Goal: Transaction & Acquisition: Purchase product/service

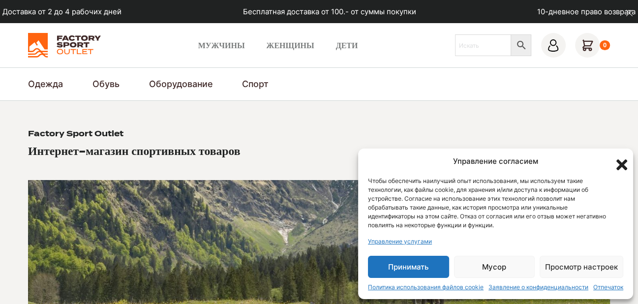
click at [422, 269] on font "Принимать" at bounding box center [408, 266] width 40 height 9
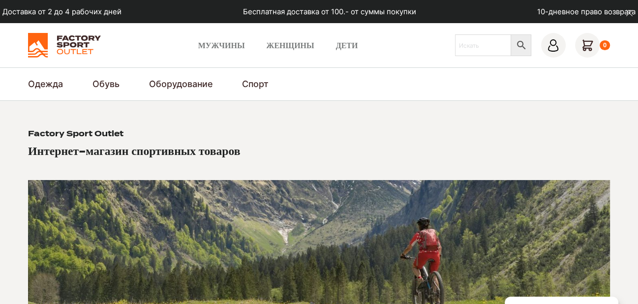
click at [418, 114] on section "Factory Sport Outlet Интернет-магазин спортивных товаров Мужской магазин Женски…" at bounding box center [319, 278] width 638 height 355
click at [284, 47] on font "Женщины" at bounding box center [291, 44] width 48 height 9
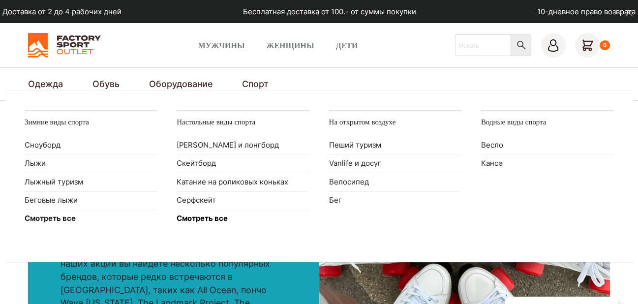
click at [203, 218] on font "Смотреть все" at bounding box center [202, 218] width 51 height 9
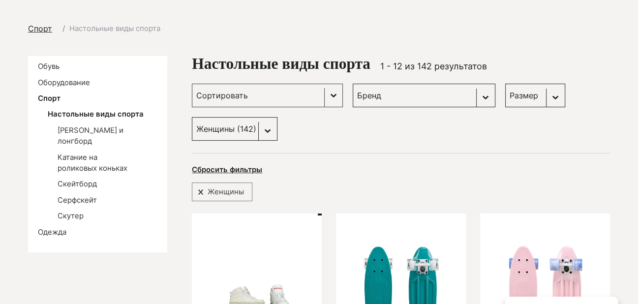
scroll to position [98, 0]
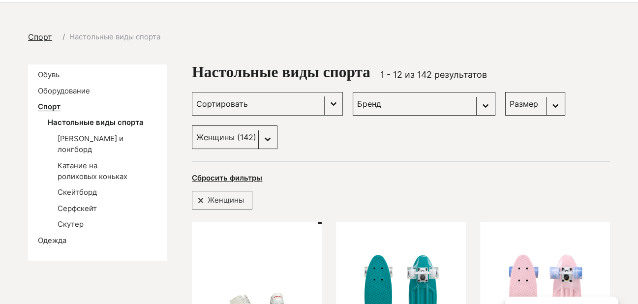
click at [53, 107] on font "Спорт" at bounding box center [49, 106] width 23 height 9
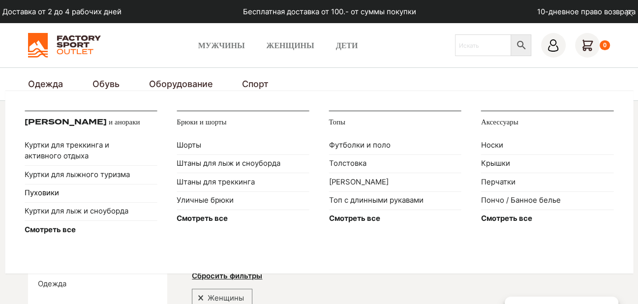
click at [40, 191] on font "Пуховики" at bounding box center [42, 192] width 34 height 9
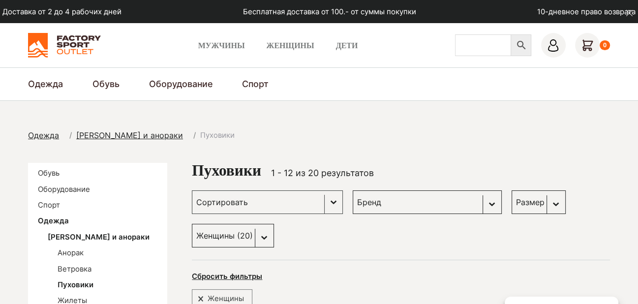
click at [470, 48] on input "Искать" at bounding box center [483, 45] width 56 height 22
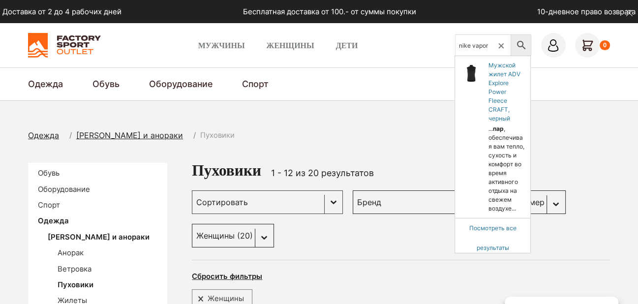
type input "nike vapor"
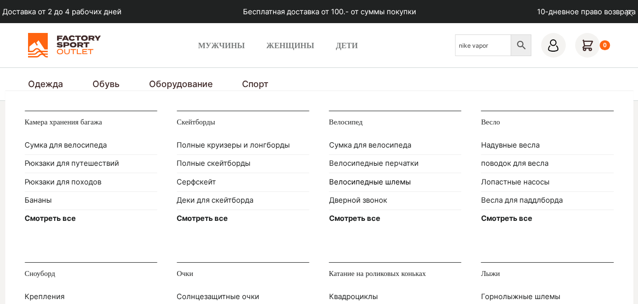
click at [376, 178] on font "Велосипедные шлемы" at bounding box center [370, 182] width 82 height 9
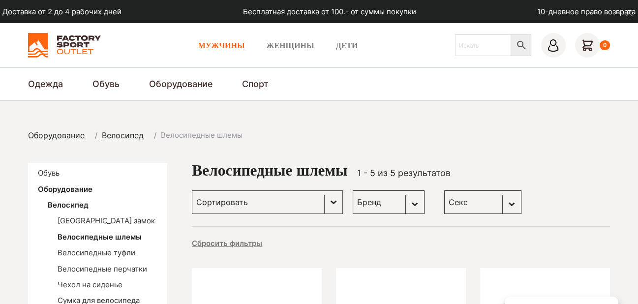
click at [222, 44] on font "Мужчины" at bounding box center [221, 44] width 47 height 9
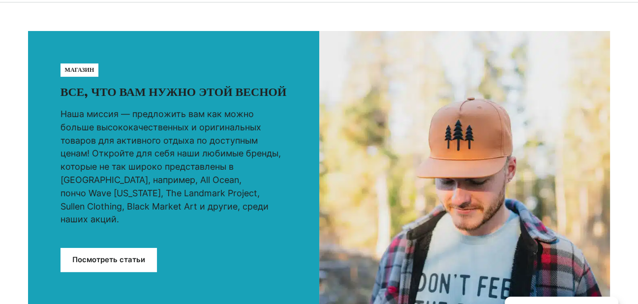
scroll to position [49, 0]
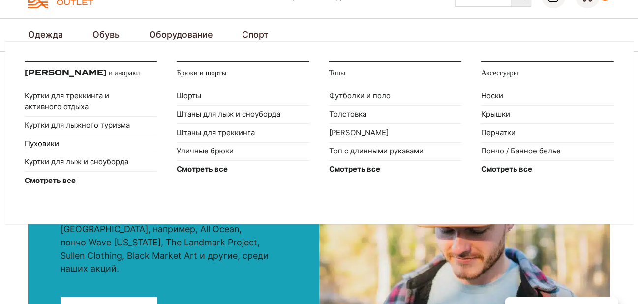
click at [42, 144] on font "Пуховики" at bounding box center [42, 143] width 34 height 9
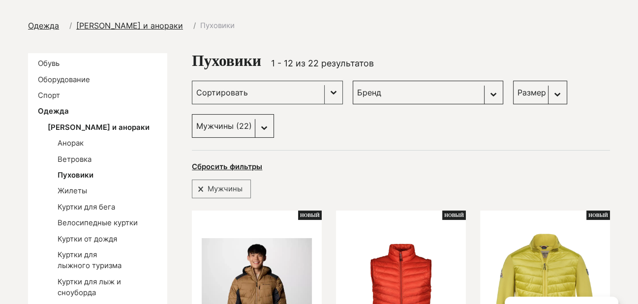
scroll to position [148, 0]
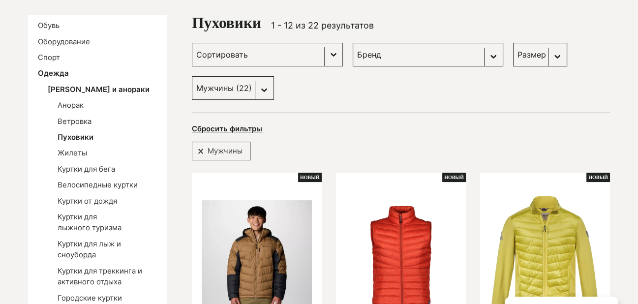
click at [443, 53] on select "Бренд Колумбия (12) Доломит (6) [PERSON_NAME] (1) [PERSON_NAME] (2) Ремесло (1)…" at bounding box center [428, 55] width 151 height 24
click at [580, 135] on div "Выбор Мужчины" at bounding box center [401, 147] width 418 height 25
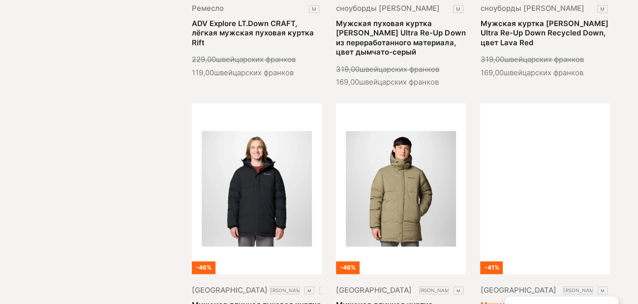
scroll to position [1132, 0]
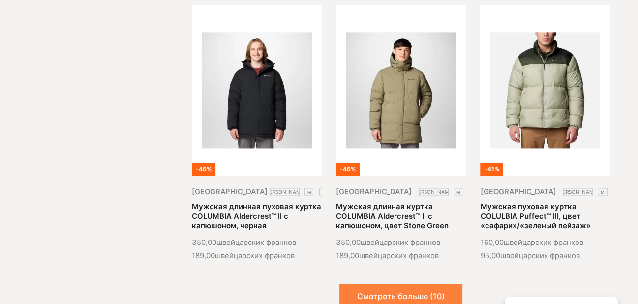
click at [421, 291] on font "Смотреть больше (10)" at bounding box center [401, 296] width 88 height 10
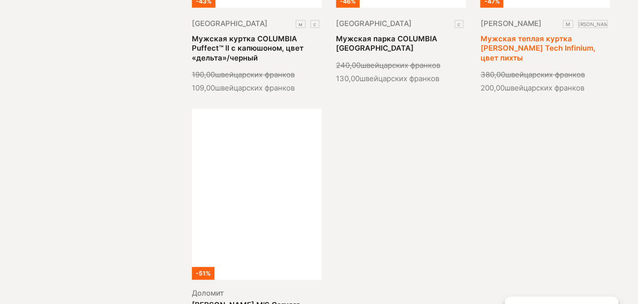
scroll to position [2214, 0]
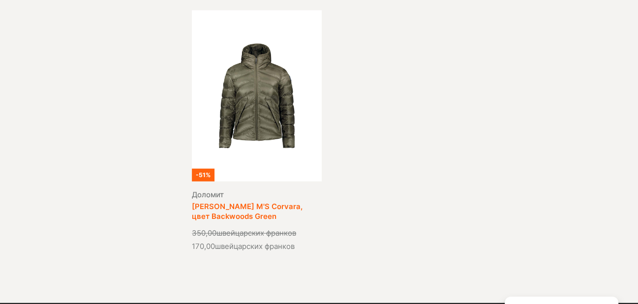
click at [228, 202] on link "[PERSON_NAME] M'S Corvara, цвет Backwoods Green" at bounding box center [247, 211] width 111 height 18
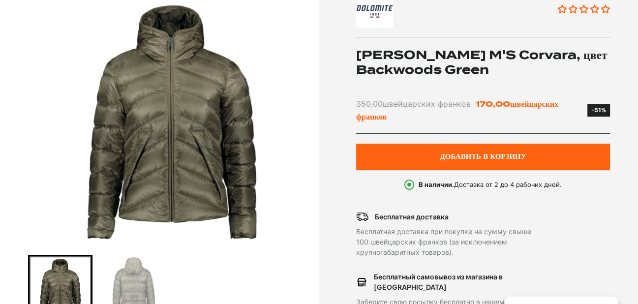
scroll to position [197, 0]
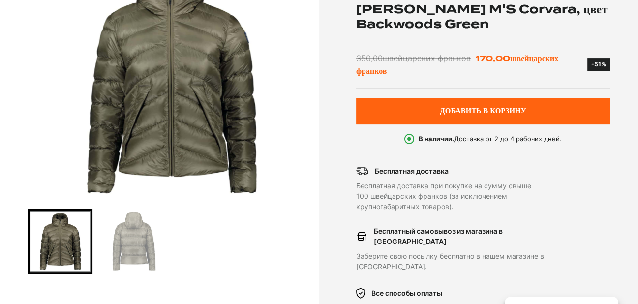
click at [120, 244] on img "Перейти к слайду 2" at bounding box center [134, 242] width 62 height 62
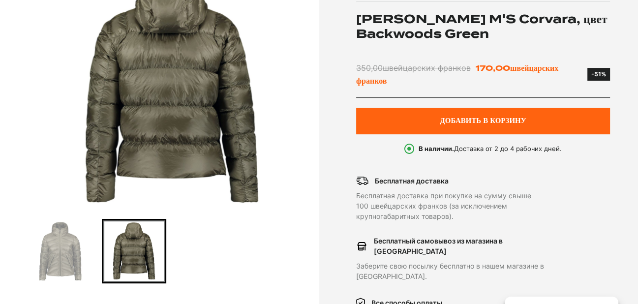
scroll to position [246, 0]
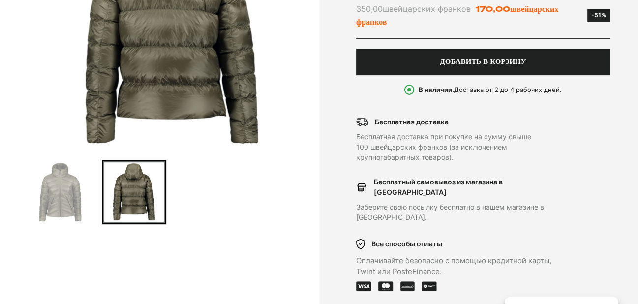
click at [478, 62] on font "Добавить в корзину" at bounding box center [483, 61] width 86 height 9
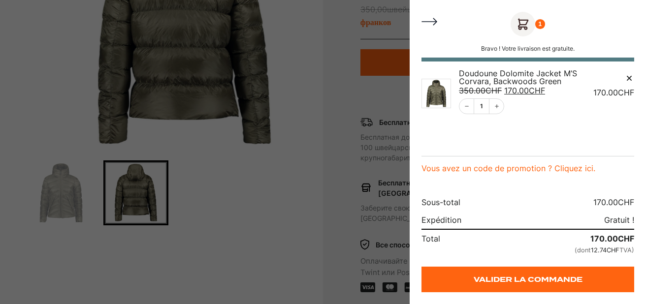
click at [631, 78] on icon "Remove this item" at bounding box center [629, 78] width 10 height 10
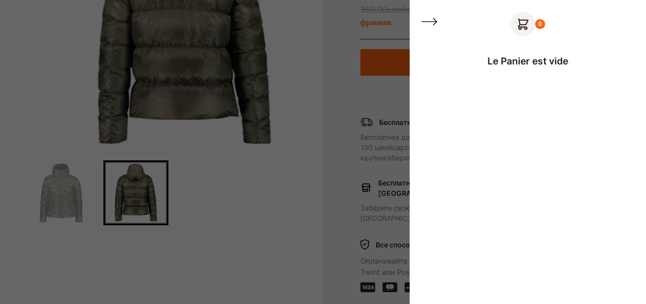
click at [333, 98] on div at bounding box center [323, 152] width 646 height 304
